Goal: Information Seeking & Learning: Learn about a topic

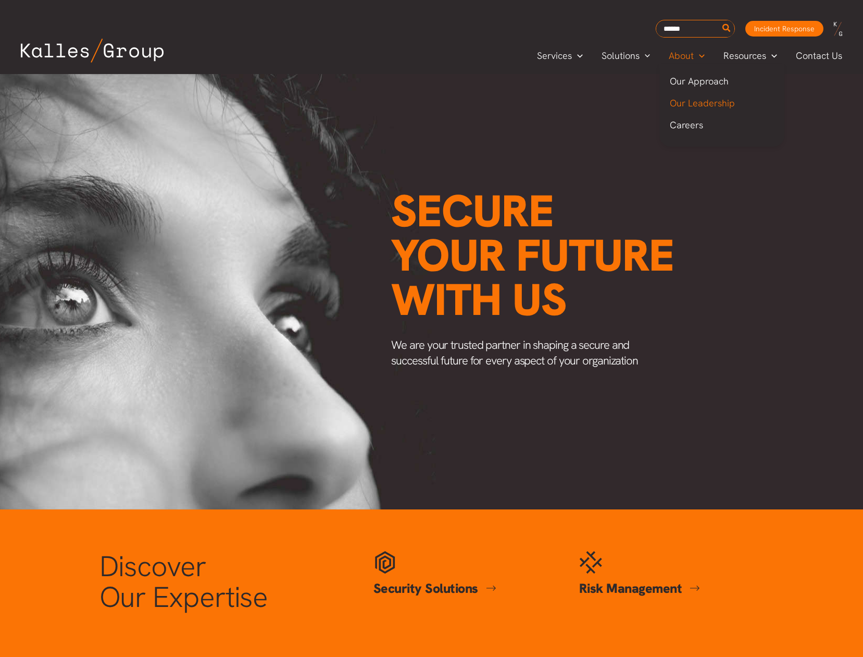
click at [694, 100] on span "Our Leadership" at bounding box center [702, 103] width 65 height 12
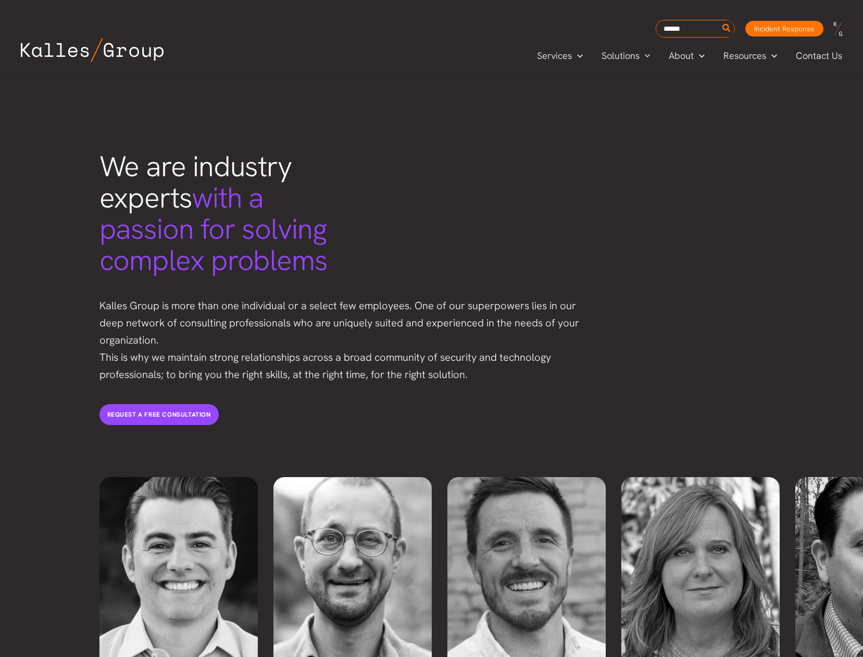
click at [342, 297] on p "Kalles Group is more than one individual or a select few employees. One of our …" at bounding box center [345, 340] width 490 height 86
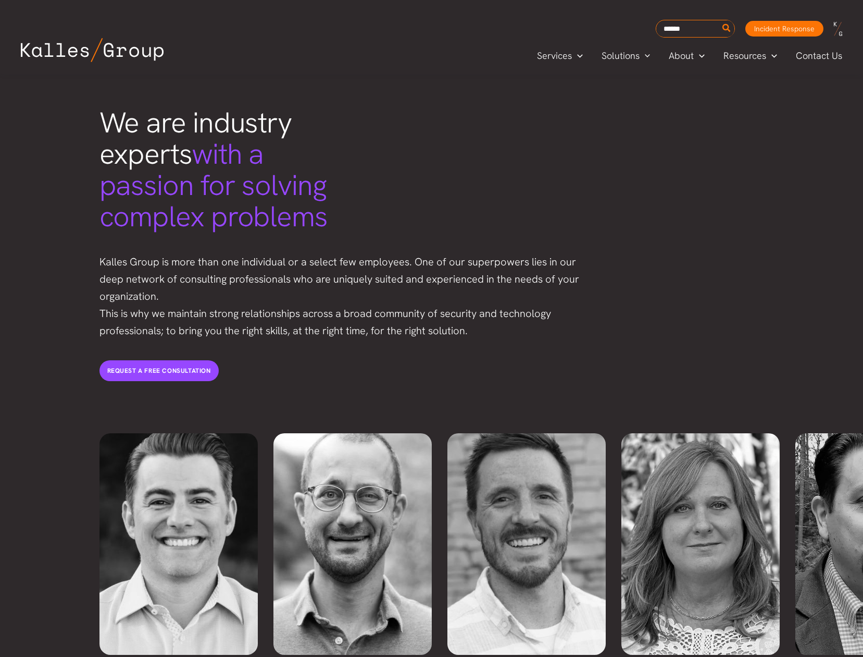
scroll to position [2044, 0]
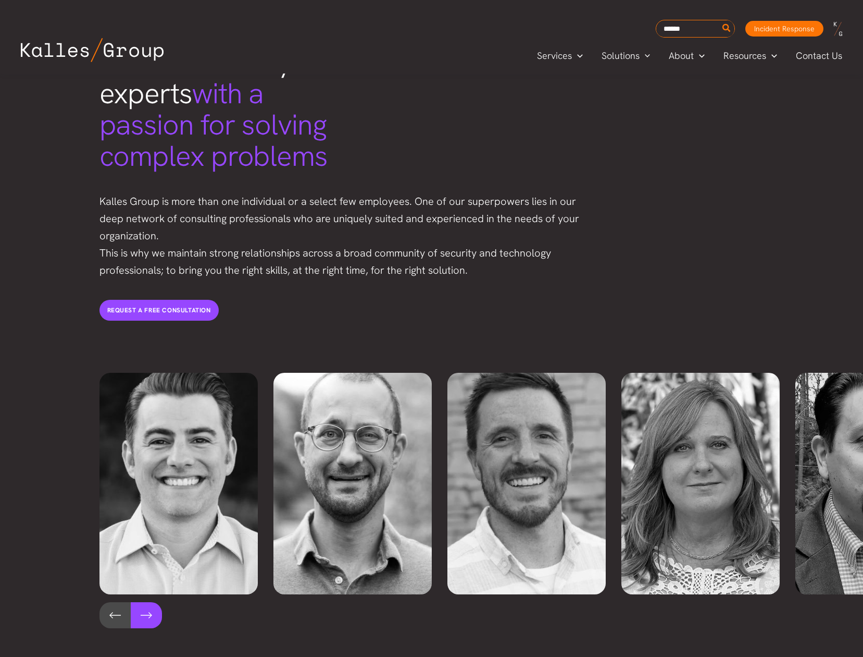
click at [140, 602] on button at bounding box center [146, 615] width 31 height 26
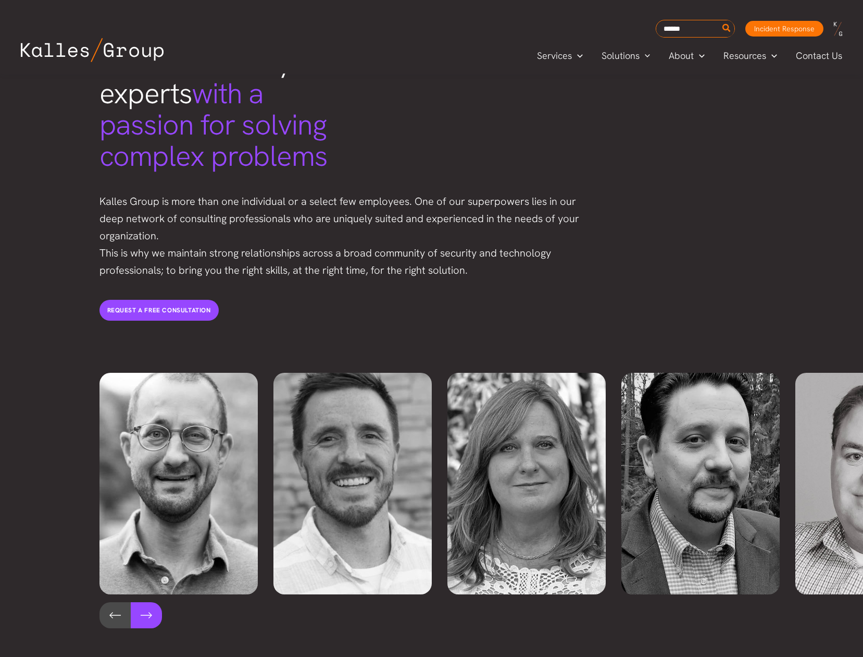
click at [140, 602] on button at bounding box center [146, 615] width 31 height 26
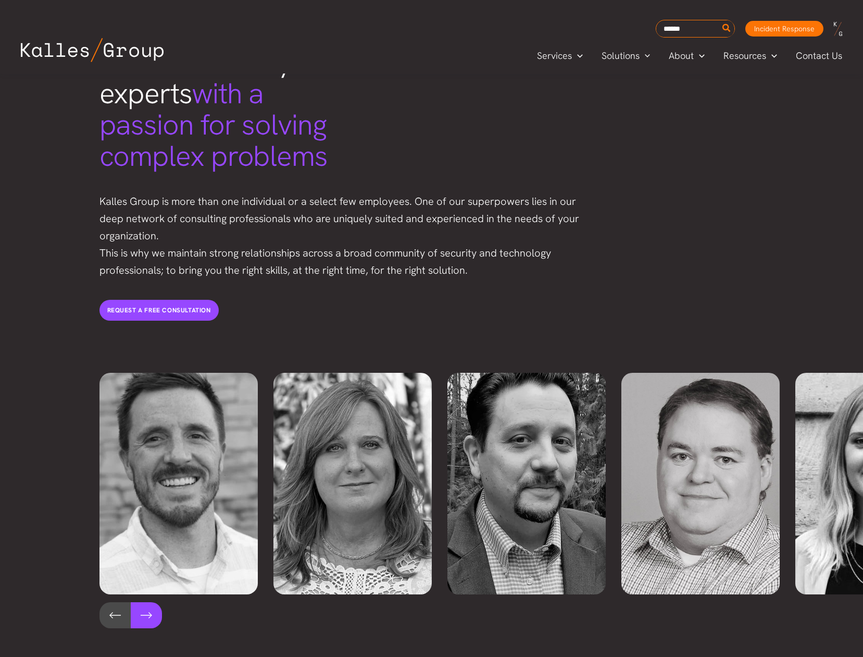
click at [140, 602] on button at bounding box center [146, 615] width 31 height 26
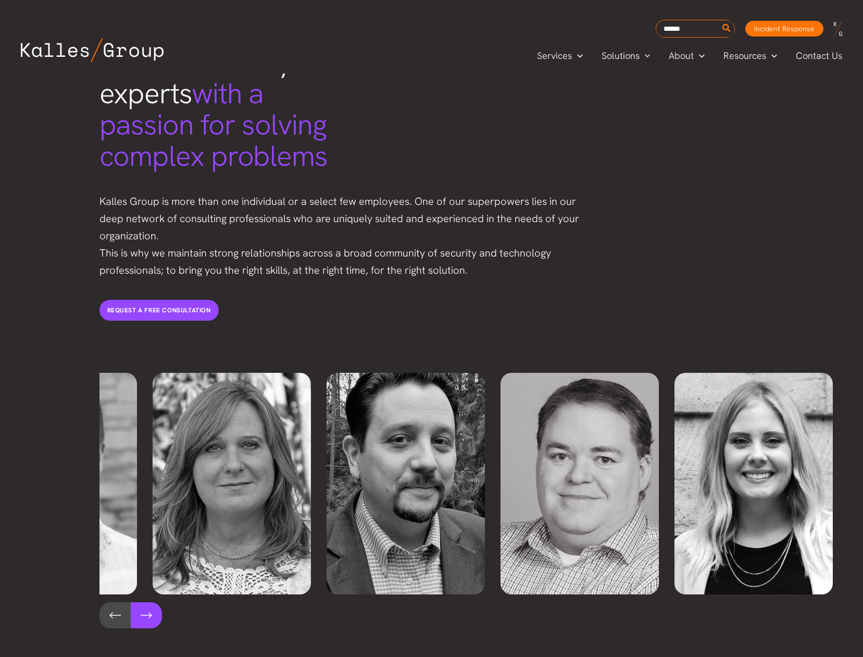
scroll to position [0, 492]
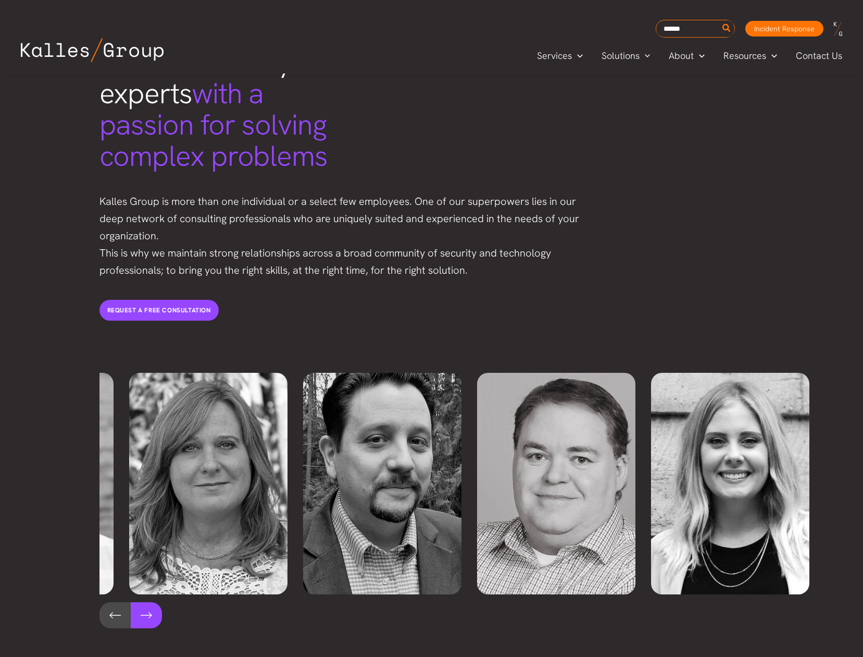
click at [140, 602] on button at bounding box center [146, 615] width 31 height 26
click at [101, 602] on button at bounding box center [115, 615] width 31 height 26
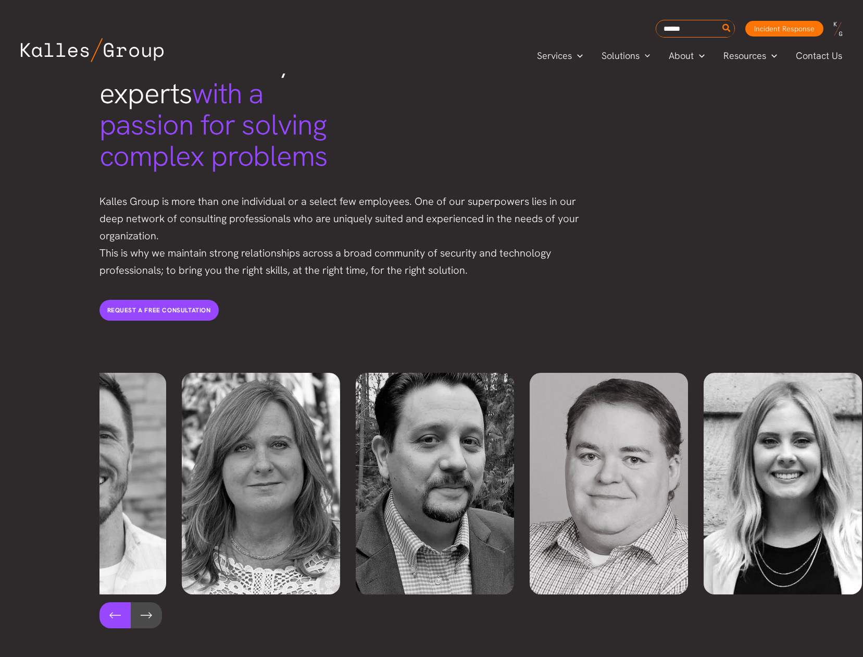
click at [101, 602] on button at bounding box center [115, 615] width 31 height 26
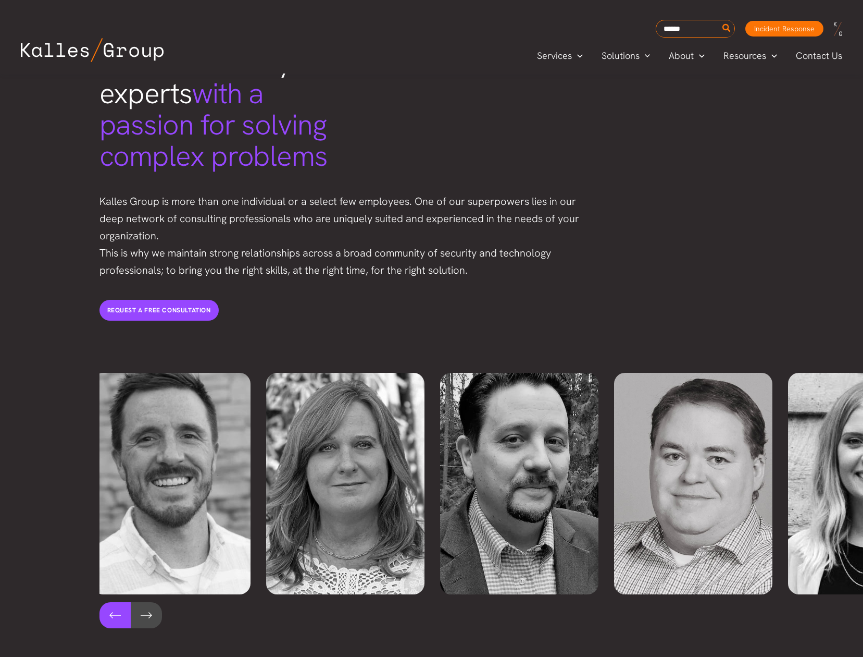
click at [101, 602] on button at bounding box center [115, 615] width 31 height 26
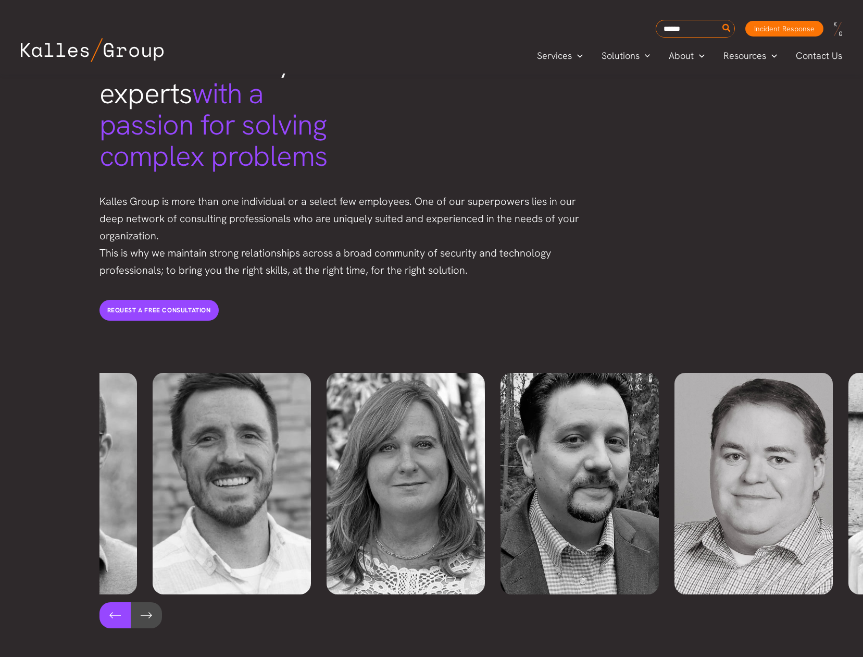
click at [101, 602] on button at bounding box center [115, 615] width 31 height 26
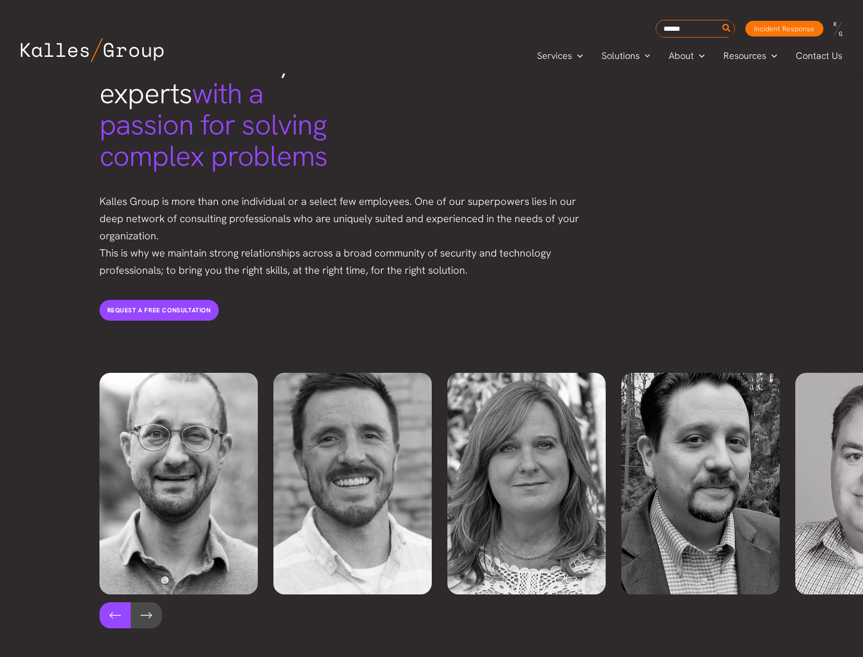
click at [101, 602] on button at bounding box center [115, 615] width 31 height 26
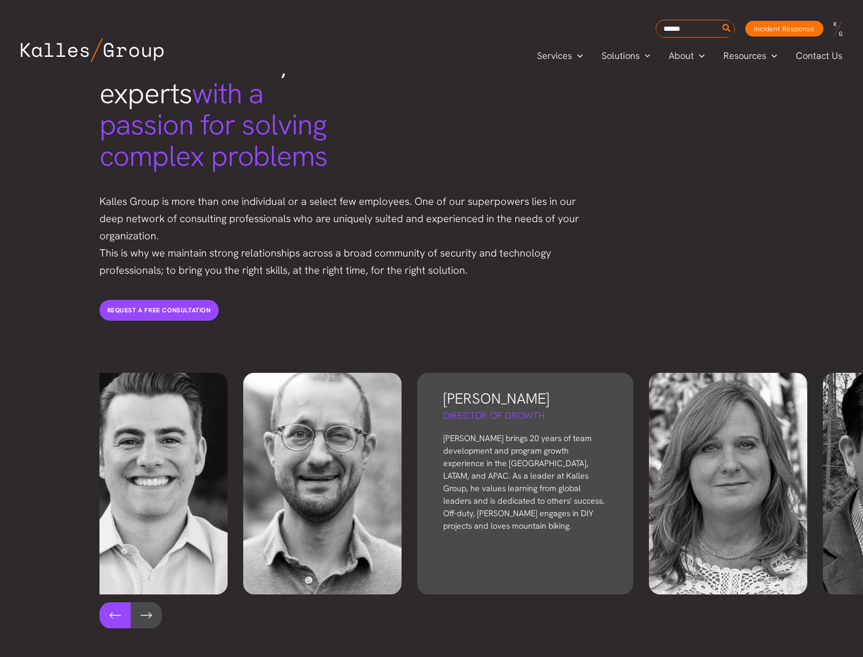
scroll to position [0, 0]
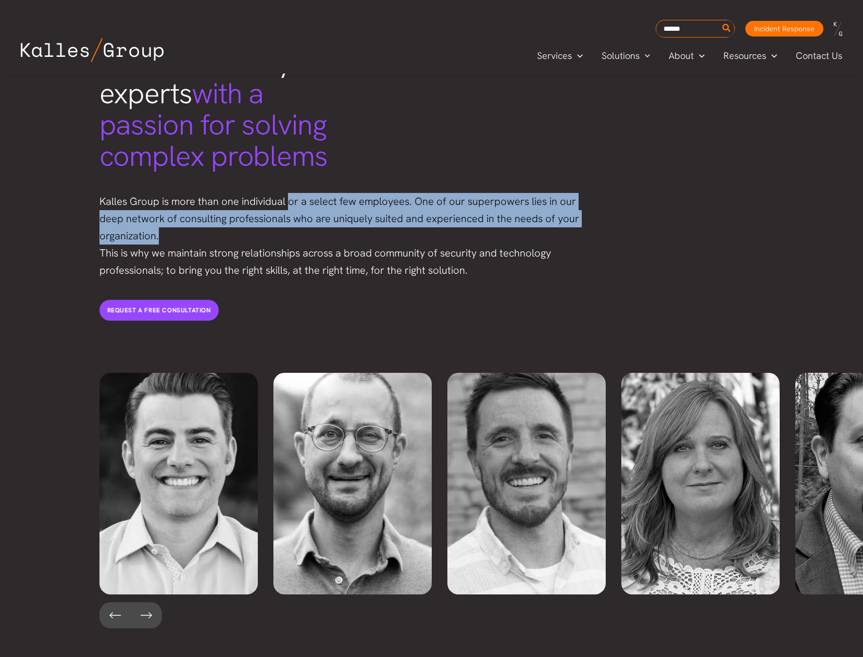
drag, startPoint x: 288, startPoint y: 175, endPoint x: 367, endPoint y: 203, distance: 83.9
click at [367, 202] on p "Kalles Group is more than one individual or a select few employees. One of our …" at bounding box center [345, 236] width 490 height 86
click at [367, 203] on p "Kalles Group is more than one individual or a select few employees. One of our …" at bounding box center [345, 236] width 490 height 86
